Goal: Complete application form: Complete application form

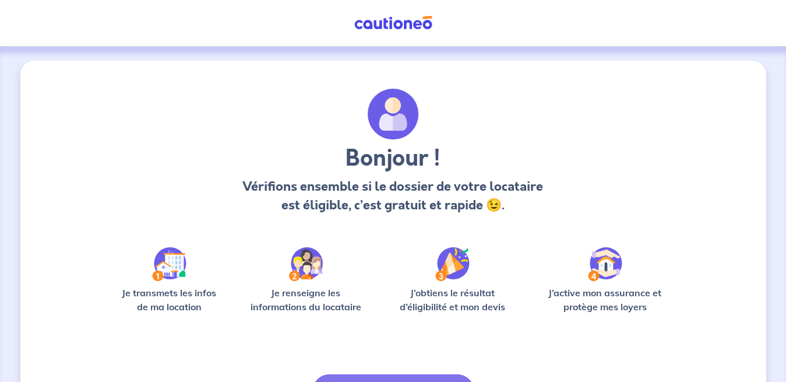
scroll to position [73, 0]
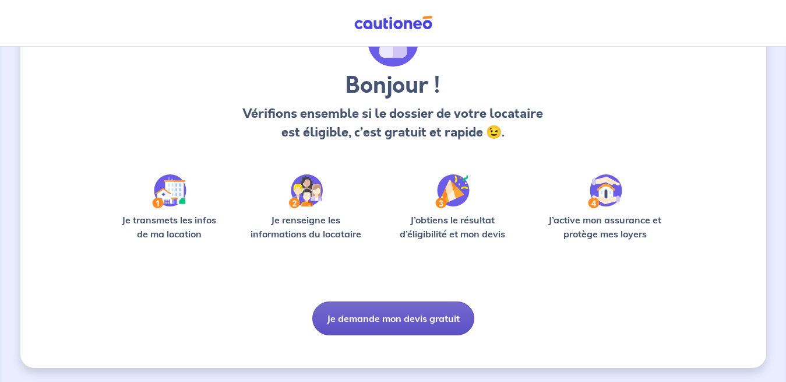
click at [436, 311] on button "Je demande mon devis gratuit" at bounding box center [393, 318] width 162 height 34
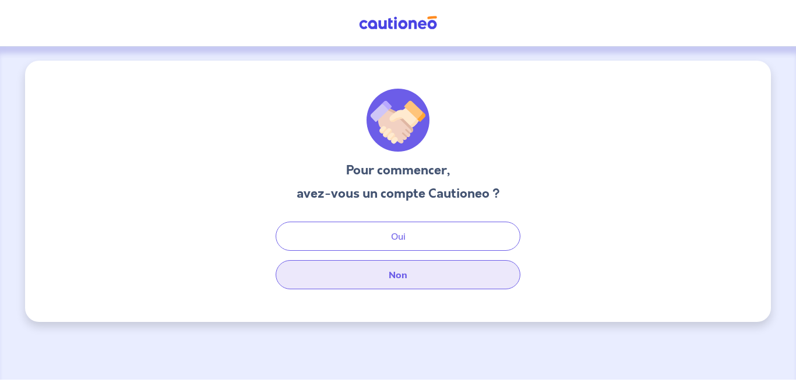
click at [435, 277] on button "Non" at bounding box center [398, 274] width 245 height 29
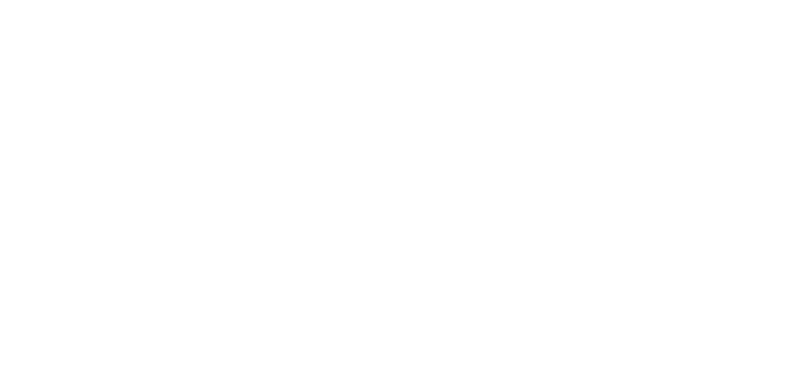
select select "FR"
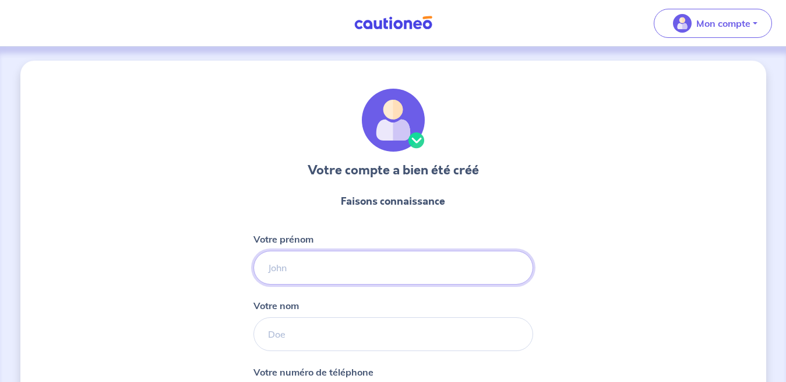
click at [308, 263] on input "Votre prénom" at bounding box center [393, 267] width 280 height 34
type input "[PERSON_NAME]"
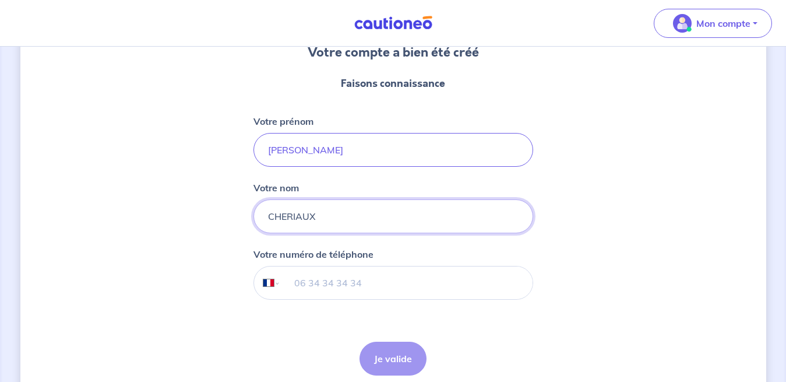
scroll to position [121, 0]
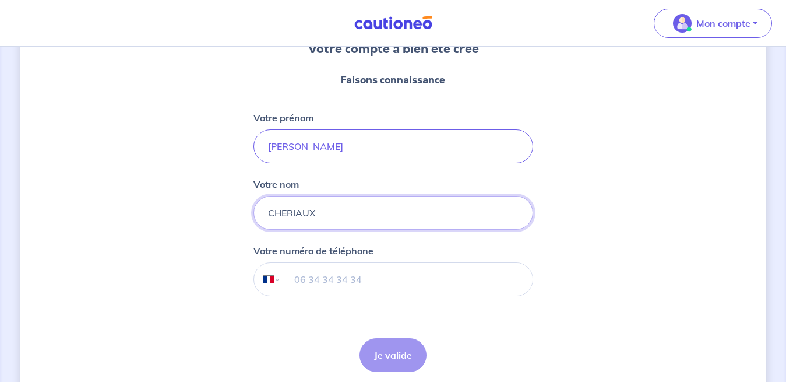
type input "CHERIAUX"
click at [319, 280] on input "tel" at bounding box center [406, 279] width 252 height 33
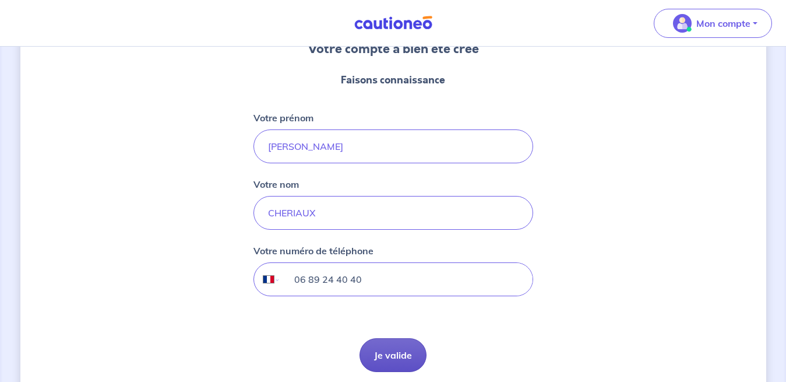
type input "06 89 24 40 40"
click at [391, 345] on button "Je valide" at bounding box center [392, 355] width 67 height 34
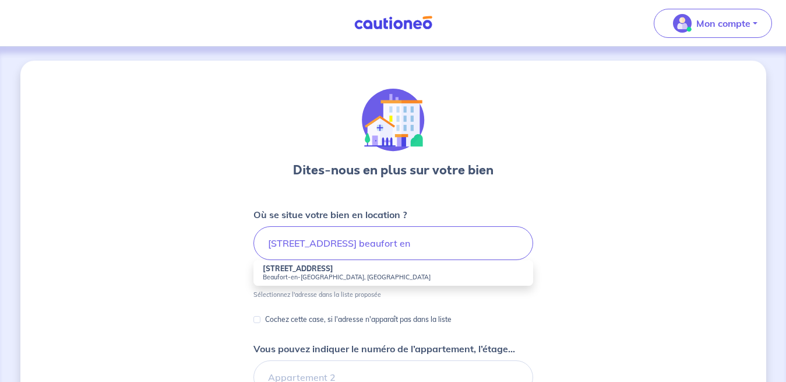
click at [365, 275] on small "Beaufort-en-[GEOGRAPHIC_DATA], [GEOGRAPHIC_DATA]" at bounding box center [393, 277] width 261 height 8
type input "[STREET_ADDRESS]"
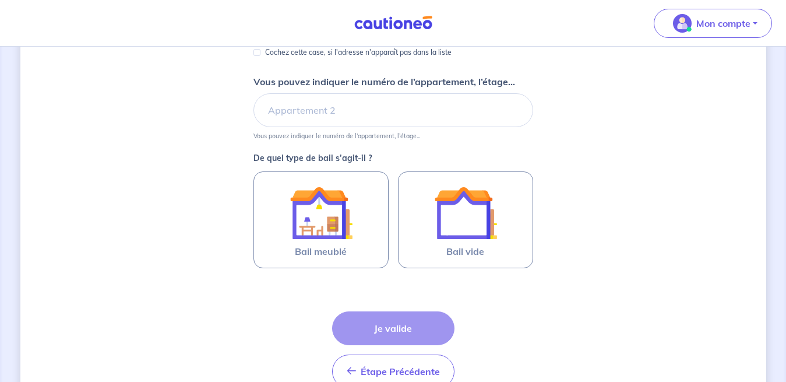
scroll to position [244, 0]
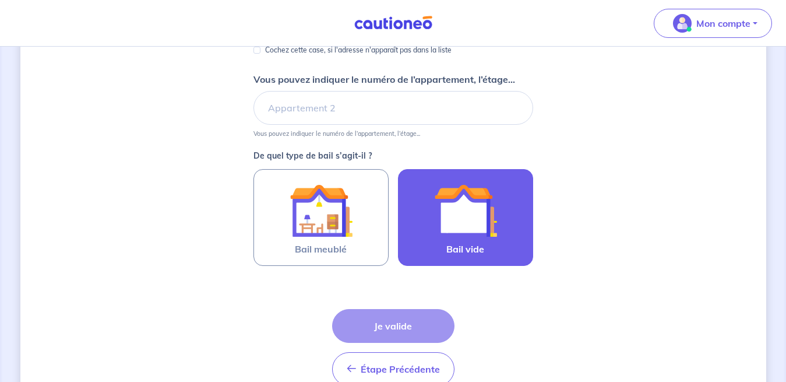
click at [487, 245] on label "Bail vide" at bounding box center [465, 217] width 135 height 97
click at [0, 0] on input "Bail vide" at bounding box center [0, 0] width 0 height 0
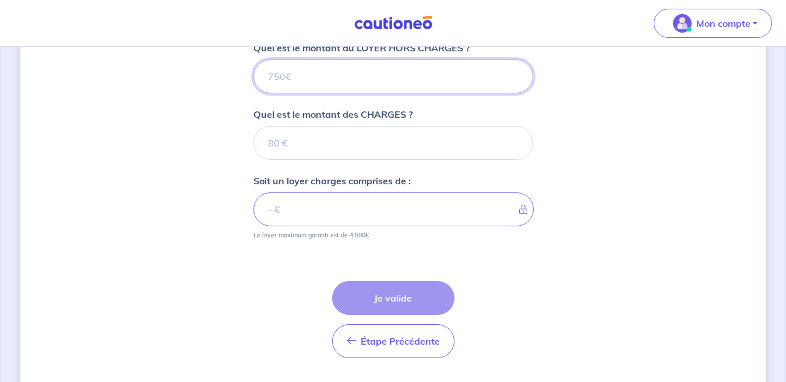
scroll to position [465, 0]
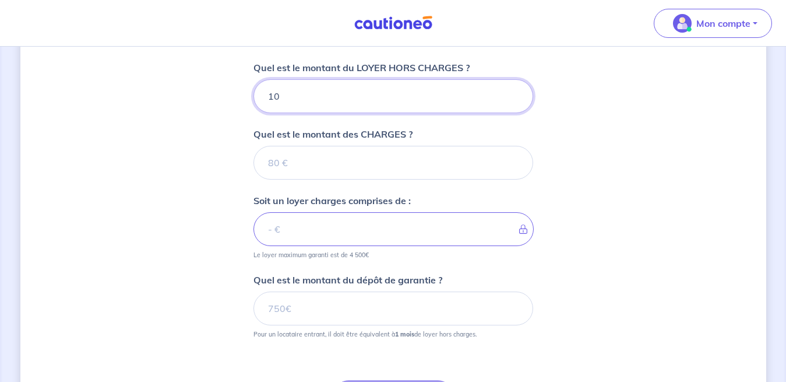
type input "100"
type input "1000"
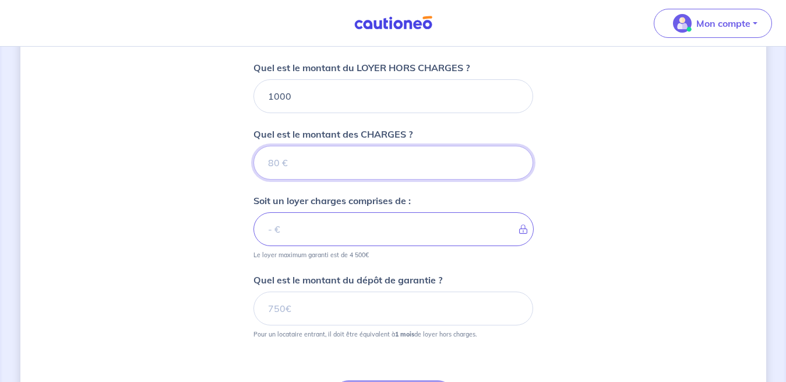
click at [295, 166] on input "Quel est le montant des CHARGES ?" at bounding box center [393, 163] width 280 height 34
type input "0"
type input "1000"
type input "0"
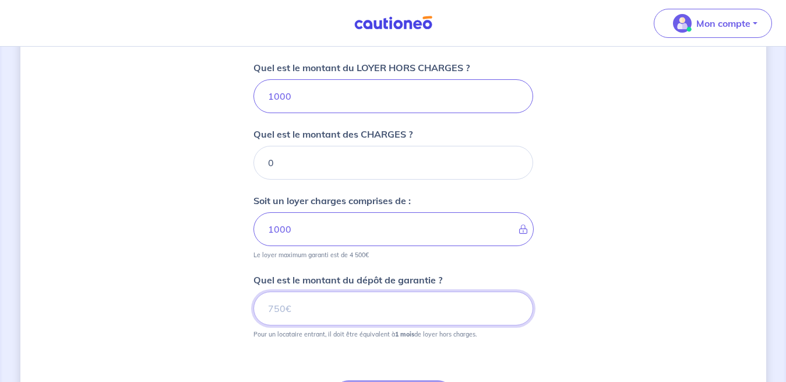
click at [376, 312] on input "Quel est le montant du dépôt de garantie ?" at bounding box center [393, 308] width 280 height 34
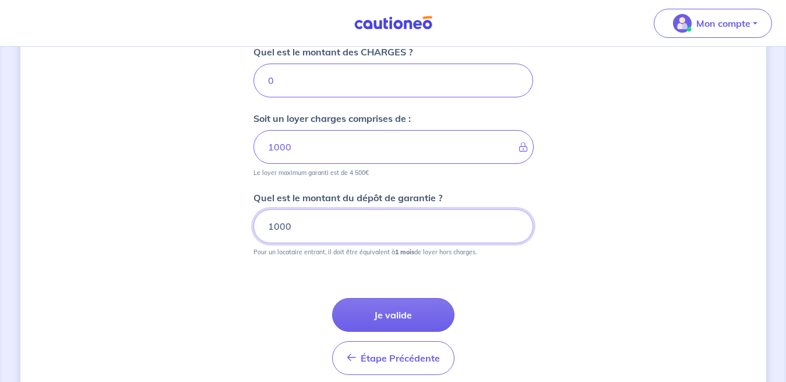
scroll to position [552, 0]
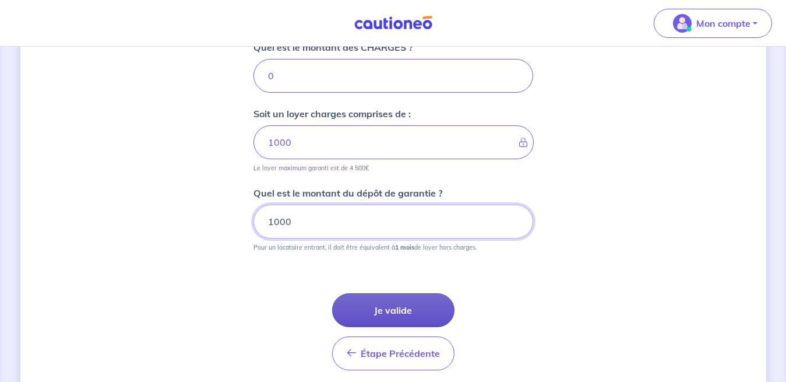
type input "1000"
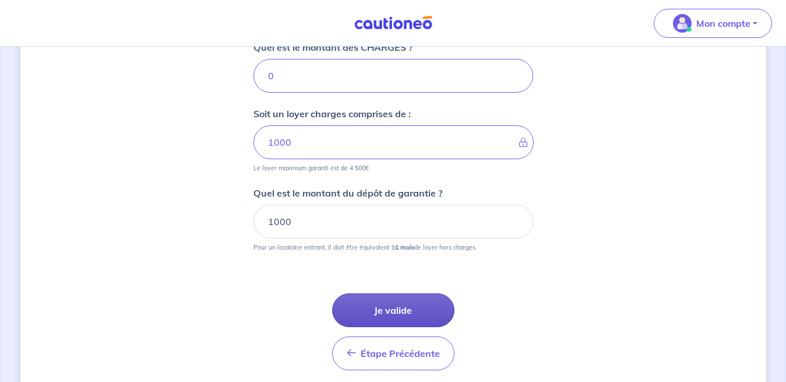
click at [426, 308] on button "Je valide" at bounding box center [393, 310] width 122 height 34
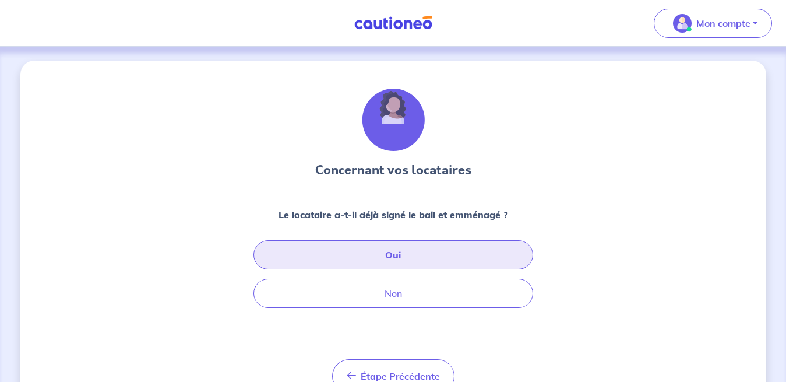
click at [422, 254] on button "Oui" at bounding box center [393, 254] width 280 height 29
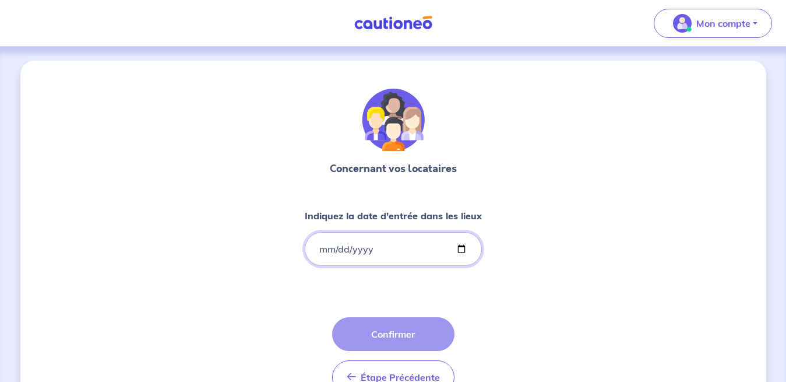
click at [380, 257] on input "Indiquez la date d'entrée dans les lieux" at bounding box center [393, 249] width 177 height 34
type input "[DATE]"
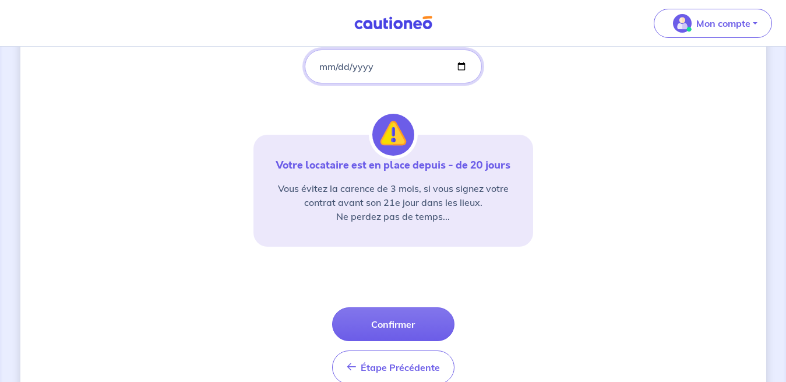
scroll to position [184, 0]
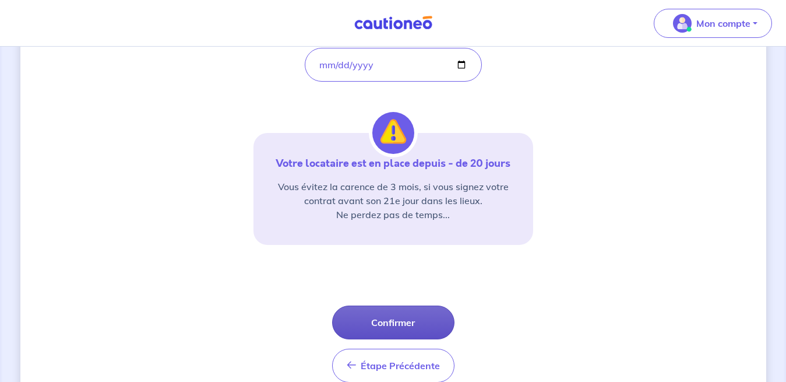
click at [418, 326] on button "Confirmer" at bounding box center [393, 322] width 122 height 34
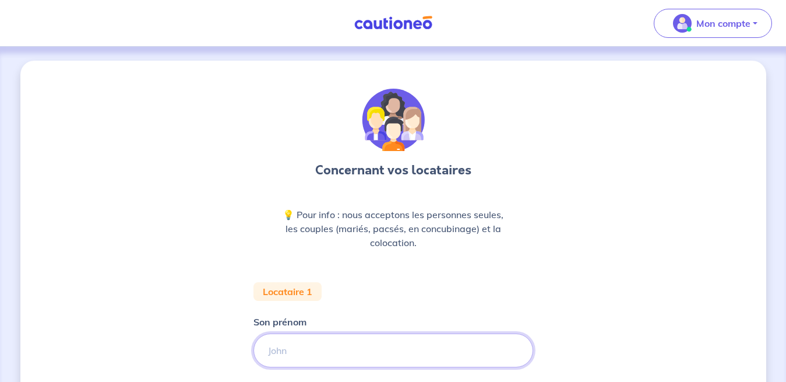
click at [379, 349] on input "Son prénom" at bounding box center [393, 350] width 280 height 34
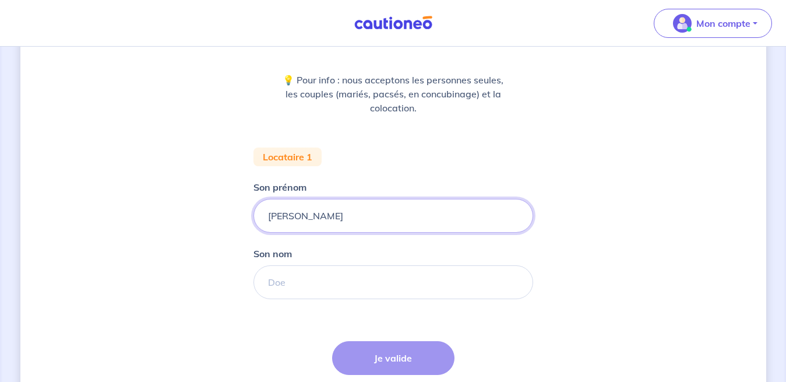
scroll to position [135, 0]
type input "[PERSON_NAME]"
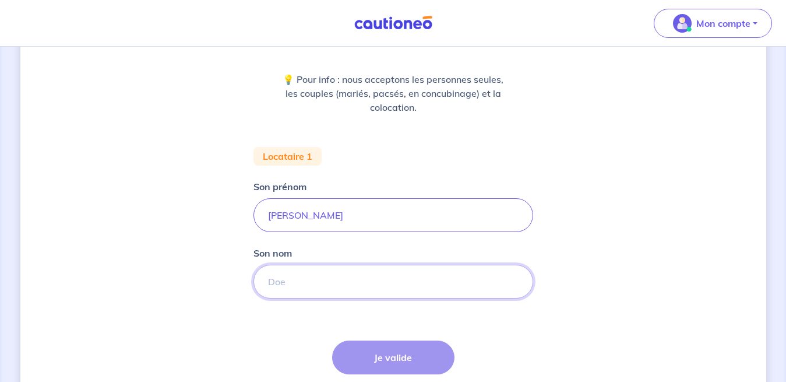
click at [327, 281] on input "Son nom" at bounding box center [393, 281] width 280 height 34
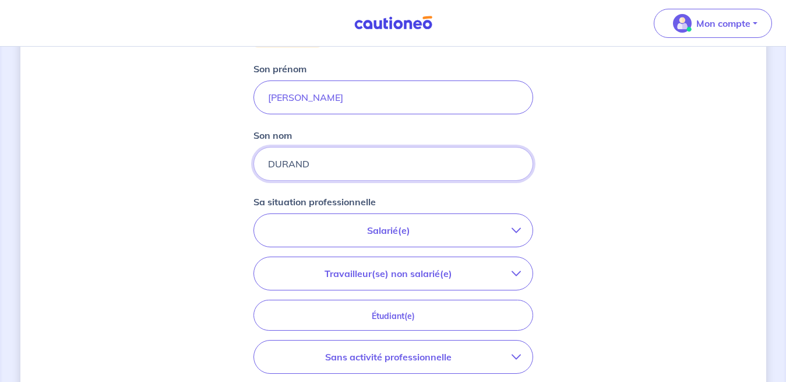
scroll to position [269, 0]
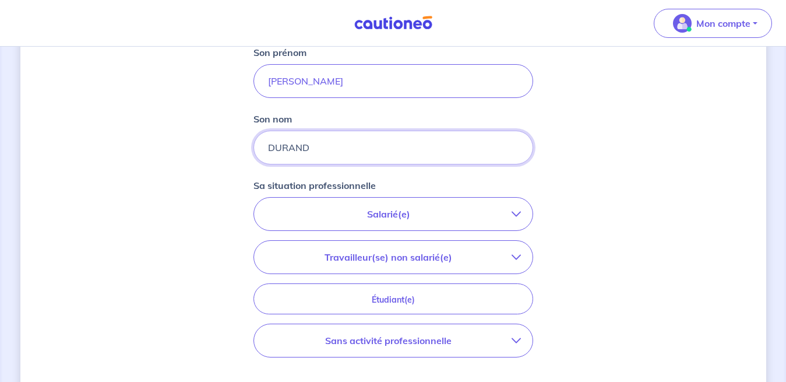
type input "DURAND"
click at [397, 213] on p "Salarié(e)" at bounding box center [389, 214] width 246 height 14
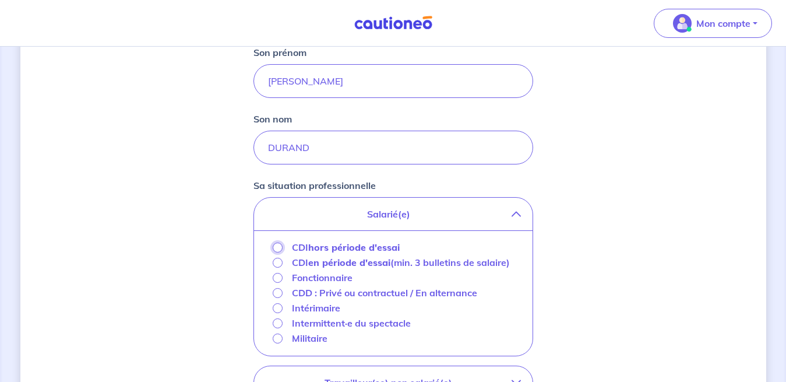
click at [278, 247] on input "CDI hors période d'essai" at bounding box center [278, 247] width 10 height 10
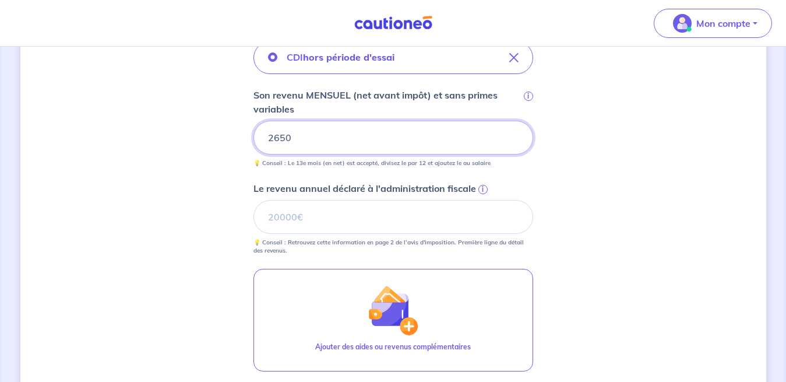
scroll to position [428, 0]
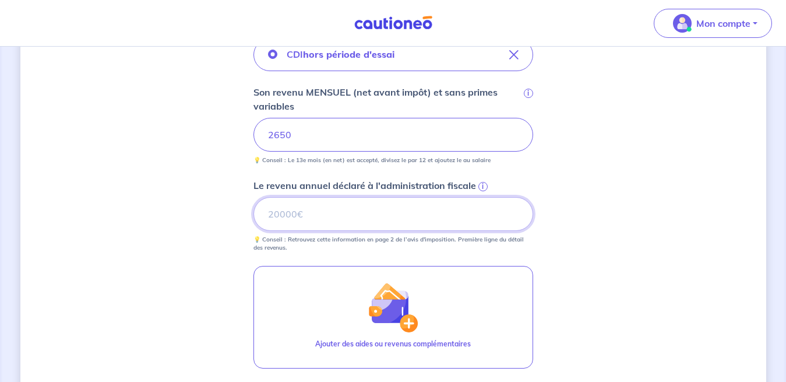
click at [326, 217] on input "Le revenu annuel déclaré à l'administration fiscale i" at bounding box center [393, 214] width 280 height 34
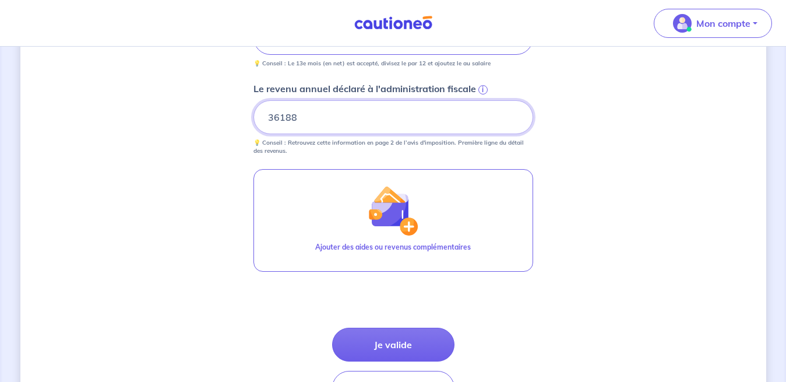
scroll to position [575, 0]
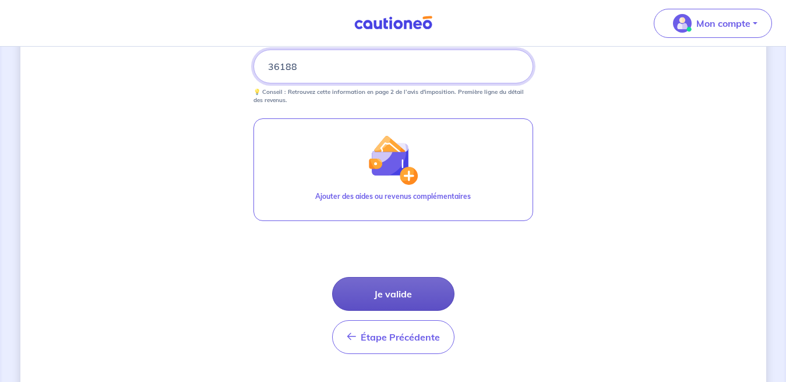
type input "36188"
click at [424, 298] on button "Je valide" at bounding box center [393, 294] width 122 height 34
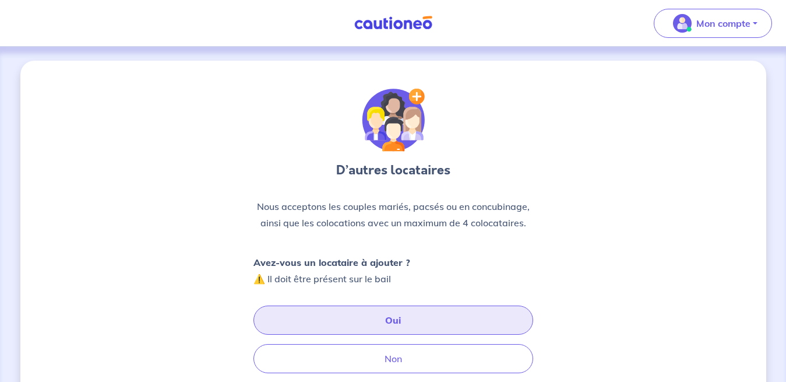
click at [426, 308] on button "Oui" at bounding box center [393, 319] width 280 height 29
click at [350, 319] on button "Oui" at bounding box center [393, 319] width 280 height 29
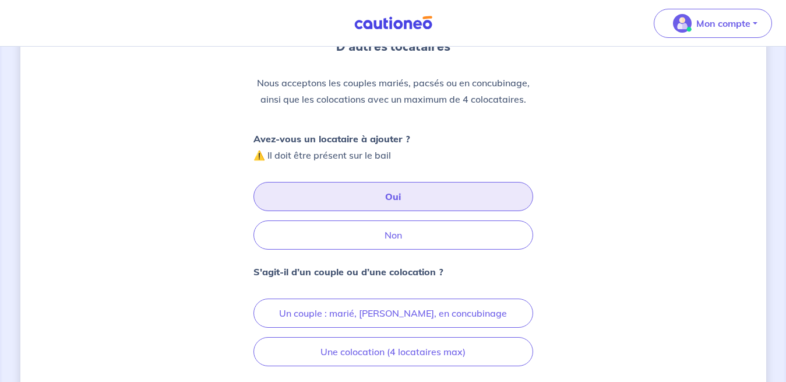
scroll to position [230, 0]
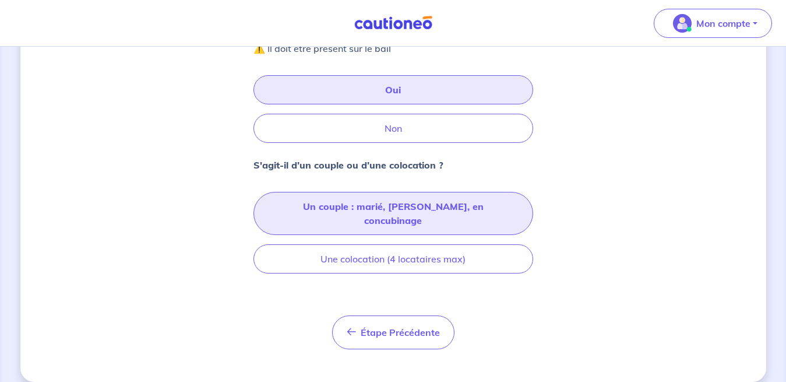
click at [465, 212] on button "Un couple : marié, [PERSON_NAME], en concubinage" at bounding box center [393, 213] width 280 height 43
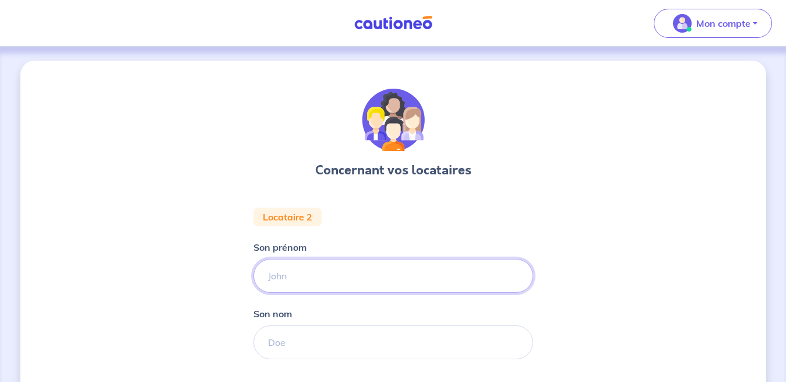
click at [413, 271] on input "Son prénom" at bounding box center [393, 276] width 280 height 34
type input "aLICE"
drag, startPoint x: 306, startPoint y: 281, endPoint x: 224, endPoint y: 280, distance: 81.6
click at [253, 280] on input "aLICE" at bounding box center [393, 276] width 280 height 34
type input "Alice"
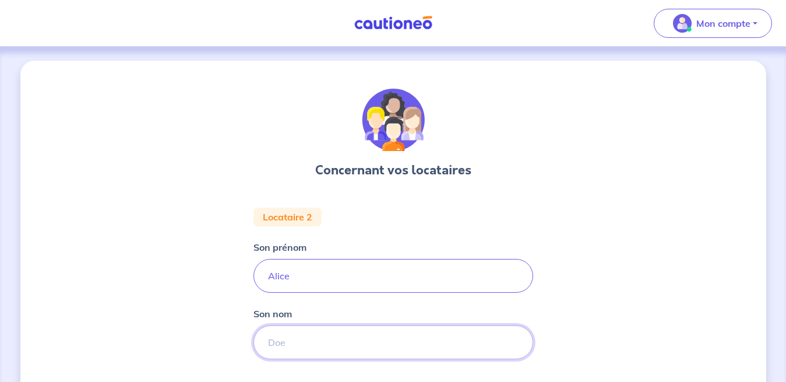
click at [314, 337] on input "Son nom" at bounding box center [393, 342] width 280 height 34
type input "SUEUR"
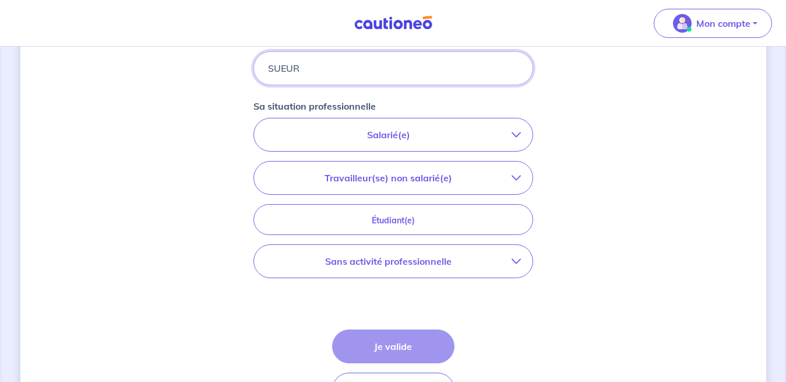
scroll to position [278, 0]
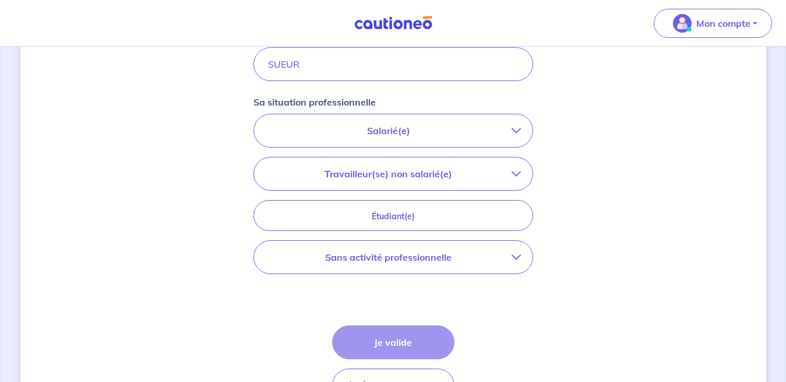
click at [486, 175] on p "Travailleur(se) non salarié(e)" at bounding box center [389, 174] width 246 height 14
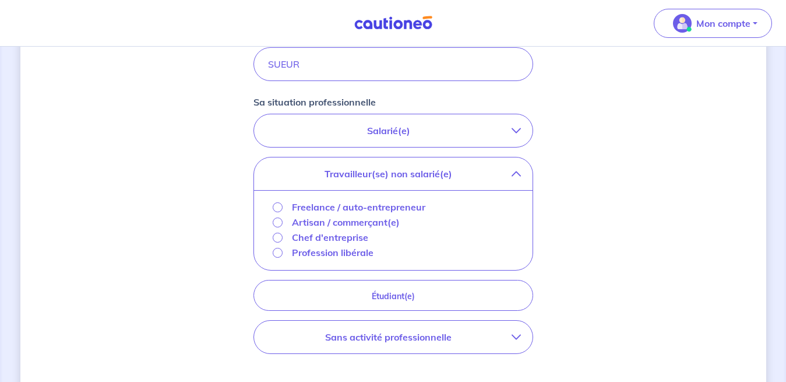
click at [461, 128] on p "Salarié(e)" at bounding box center [389, 131] width 246 height 14
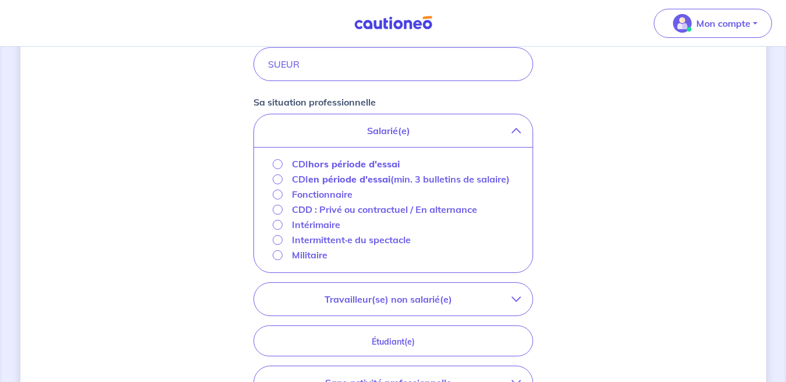
click at [646, 218] on div "Concernant vos locataires Locataire 2 Son prénom [PERSON_NAME] nom SUEUR Sa sit…" at bounding box center [393, 176] width 746 height 786
click at [328, 201] on p "Fonctionnaire" at bounding box center [322, 194] width 61 height 14
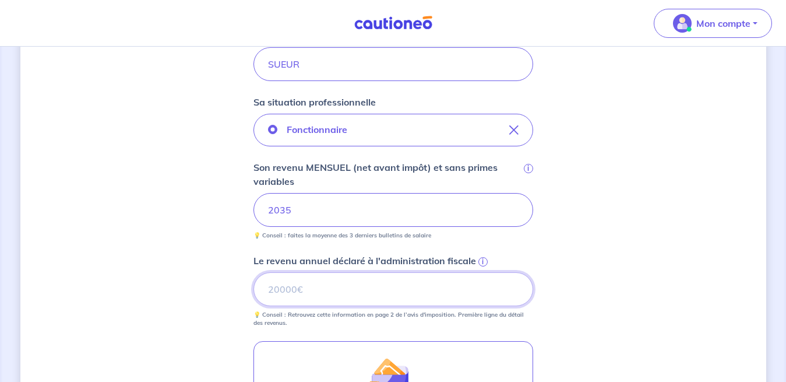
click at [409, 295] on input "Le revenu annuel déclaré à l'administration fiscale i" at bounding box center [393, 289] width 280 height 34
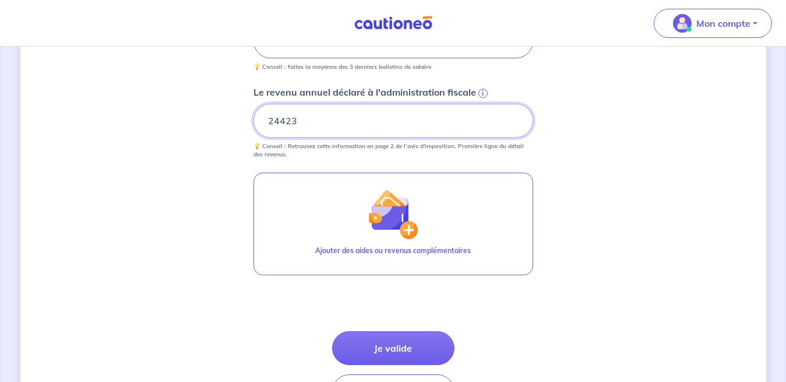
scroll to position [521, 0]
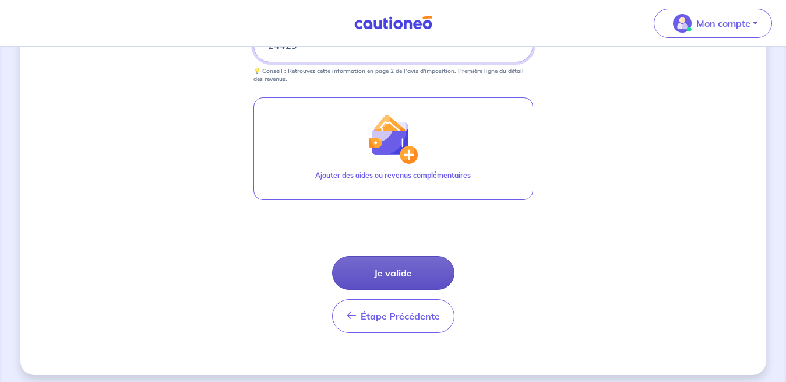
type input "24423"
click at [400, 271] on button "Je valide" at bounding box center [393, 273] width 122 height 34
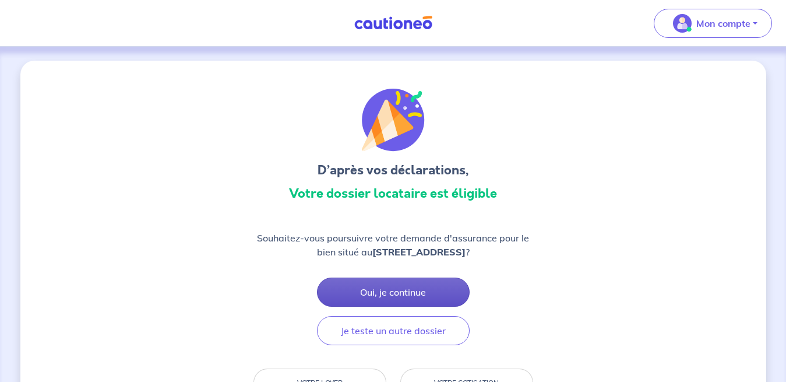
click at [424, 306] on button "Oui, je continue" at bounding box center [393, 291] width 153 height 29
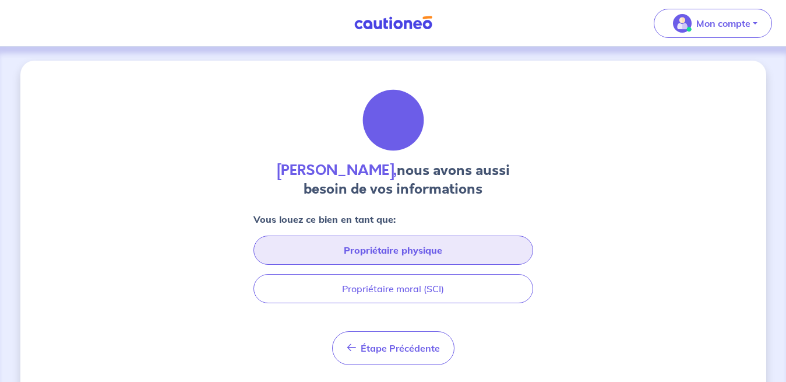
click at [424, 257] on button "Propriétaire physique" at bounding box center [393, 249] width 280 height 29
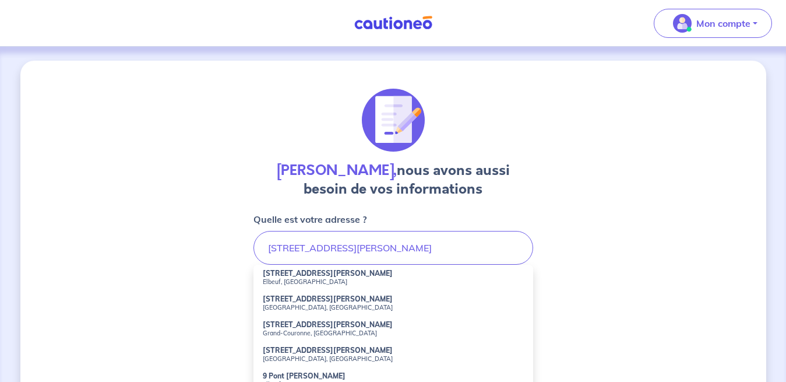
click at [337, 269] on li "[STREET_ADDRESS][PERSON_NAME]" at bounding box center [393, 277] width 280 height 26
type input "[STREET_ADDRESS][PERSON_NAME]"
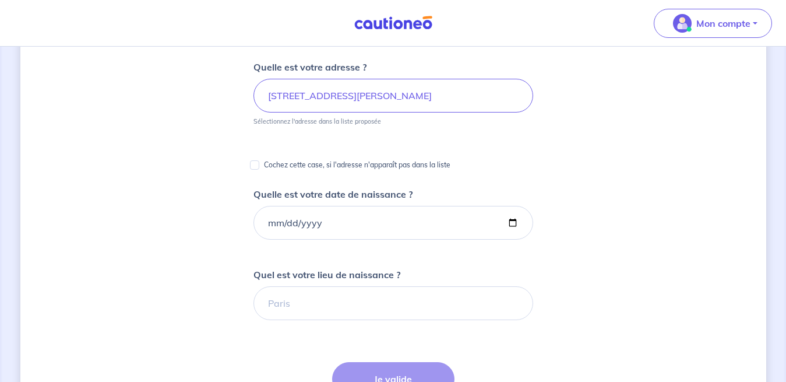
scroll to position [154, 0]
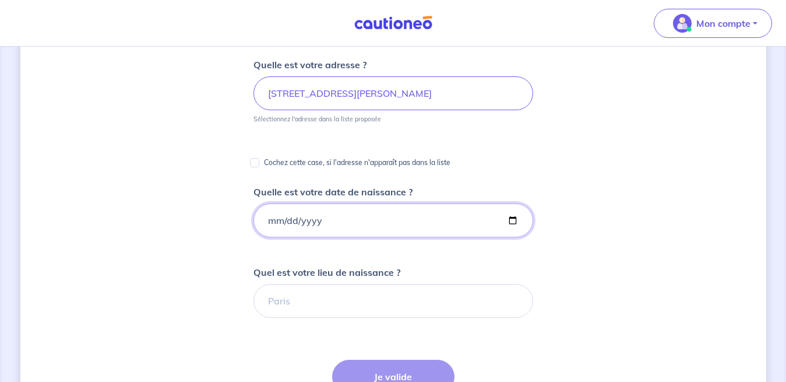
click at [275, 227] on input "Quelle est votre date de naissance ?" at bounding box center [393, 220] width 280 height 34
type input "[DATE]"
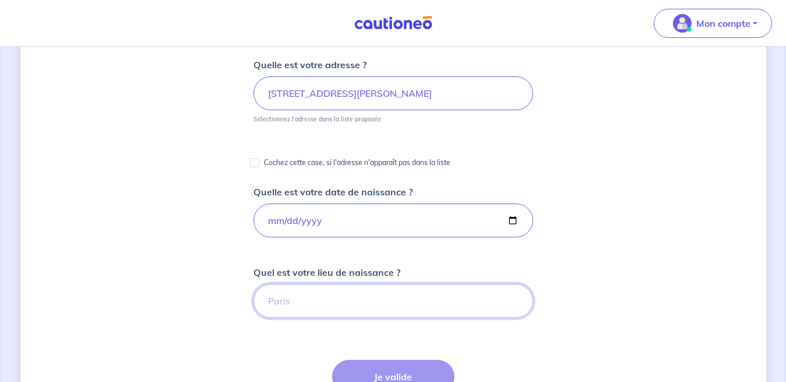
click at [344, 308] on input "Quel est votre lieu de naissance ?" at bounding box center [393, 301] width 280 height 34
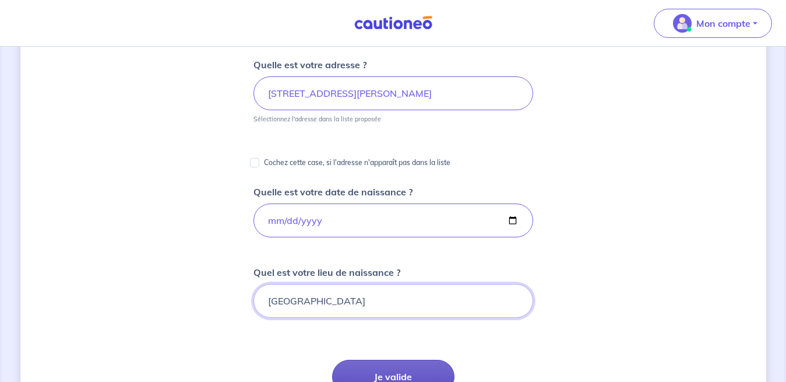
type input "[GEOGRAPHIC_DATA]"
click at [414, 371] on button "Je valide" at bounding box center [393, 376] width 122 height 34
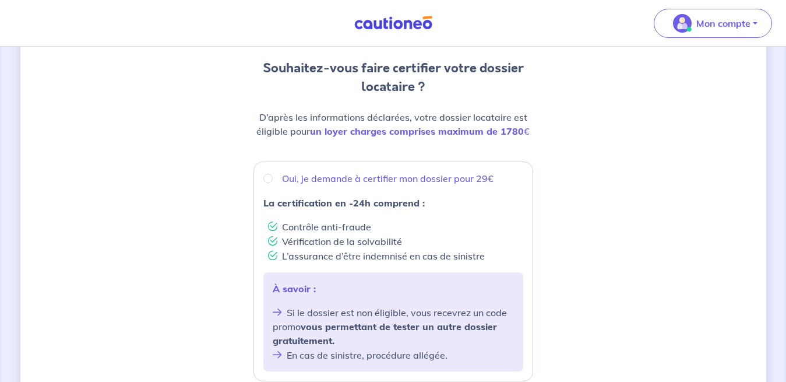
scroll to position [111, 0]
drag, startPoint x: 784, startPoint y: 137, endPoint x: 790, endPoint y: 157, distance: 20.8
click at [786, 157] on html "Mon compte Me déconnecter Souhaitez-vous faire certifier votre dossier locatair…" at bounding box center [393, 331] width 786 height 885
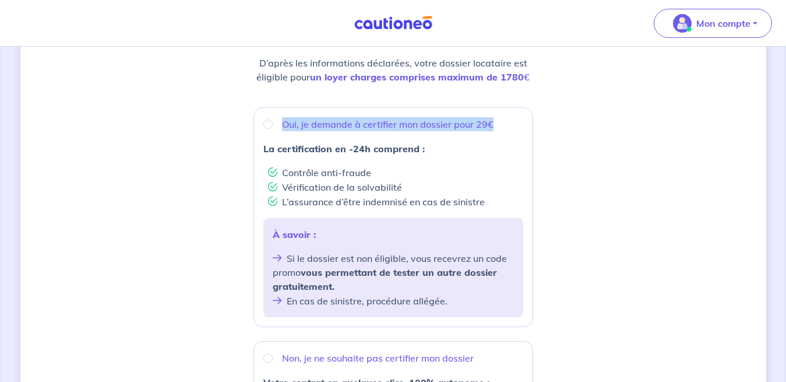
scroll to position [164, 0]
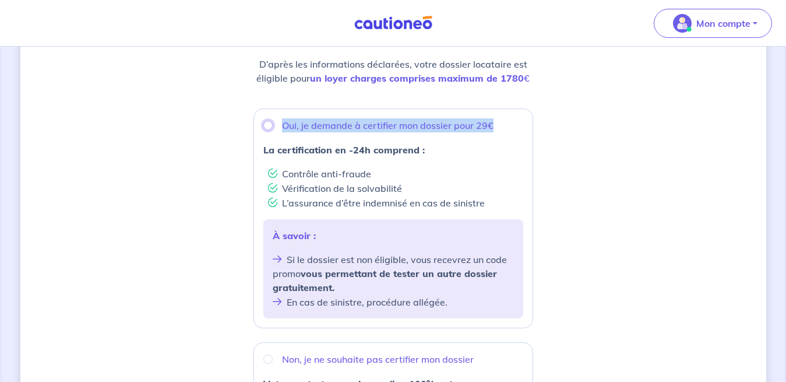
click at [270, 124] on input "Oui, je demande à certifier mon dossier pour 29€" at bounding box center [267, 125] width 9 height 9
radio input "true"
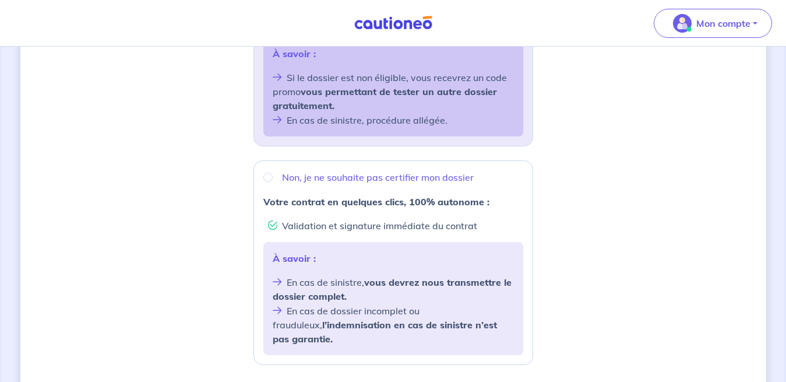
scroll to position [490, 0]
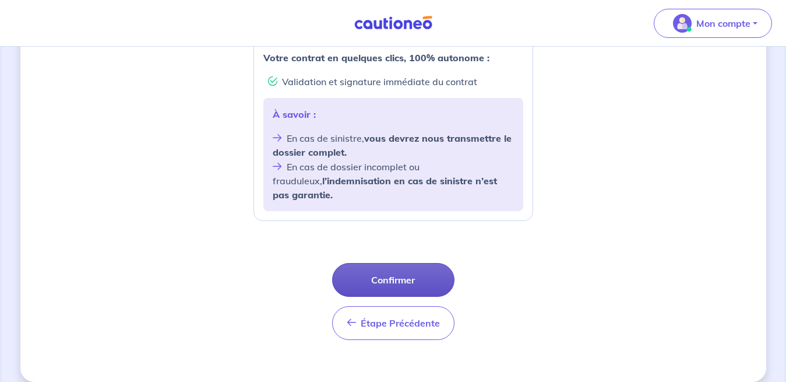
click at [418, 263] on button "Confirmer" at bounding box center [393, 280] width 122 height 34
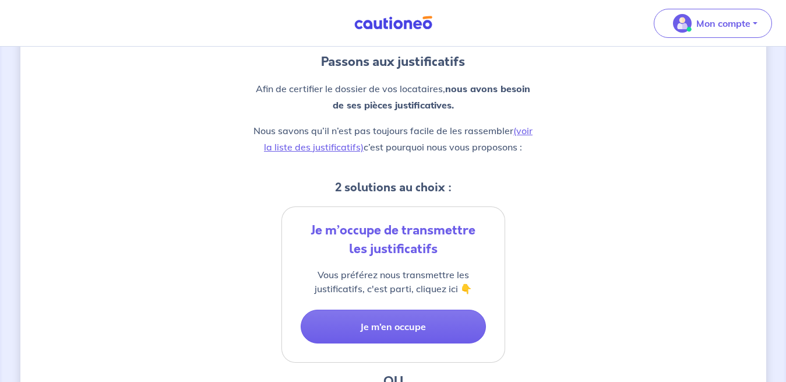
scroll to position [115, 0]
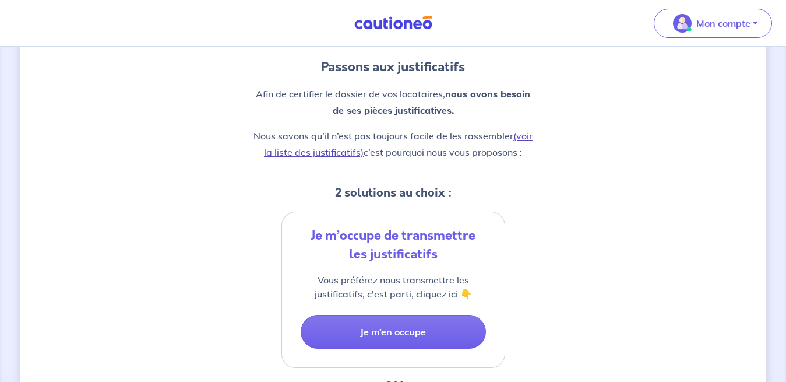
click at [325, 151] on link "(voir la liste des justificatifs)" at bounding box center [398, 144] width 269 height 28
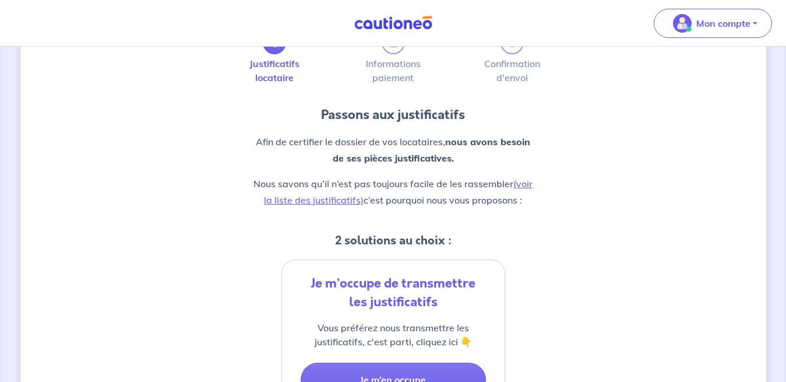
scroll to position [40, 0]
